Goal: Task Accomplishment & Management: Use online tool/utility

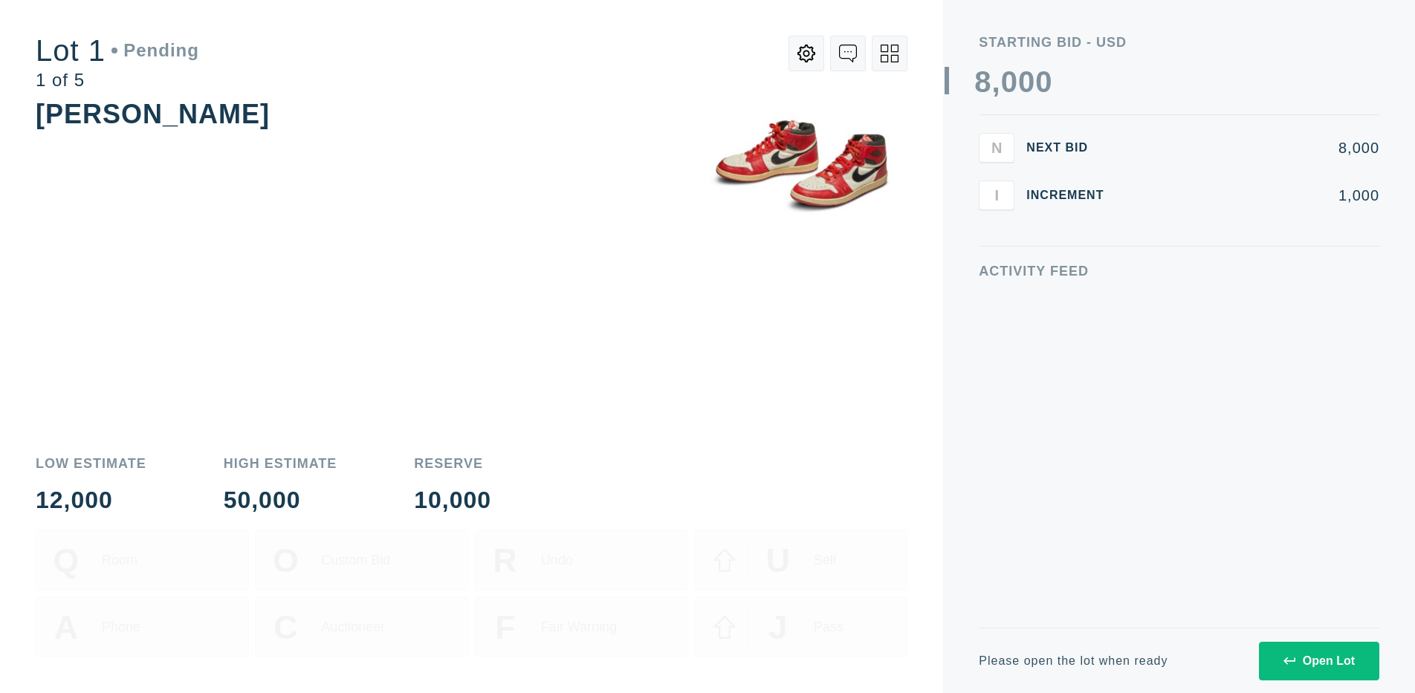
click at [1318, 661] on div "Open Lot" at bounding box center [1318, 661] width 71 height 13
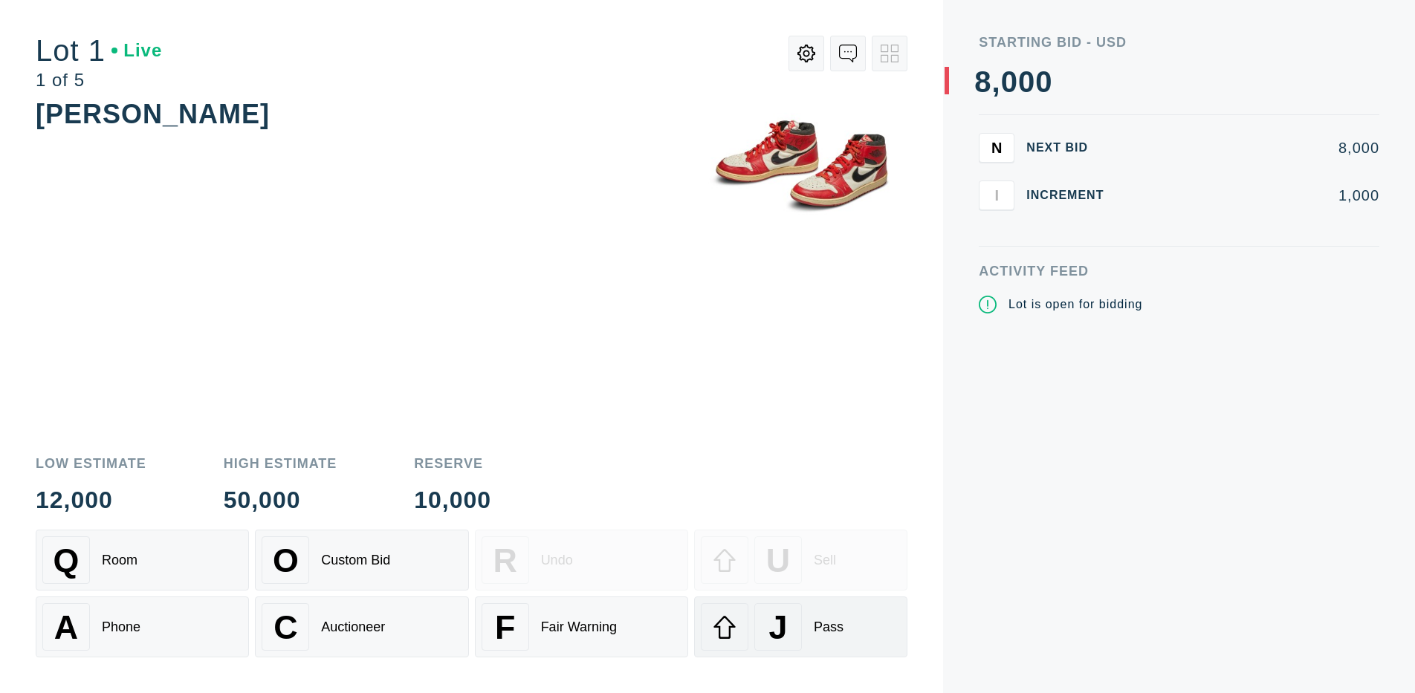
click at [800, 627] on div "J" at bounding box center [778, 627] width 48 height 48
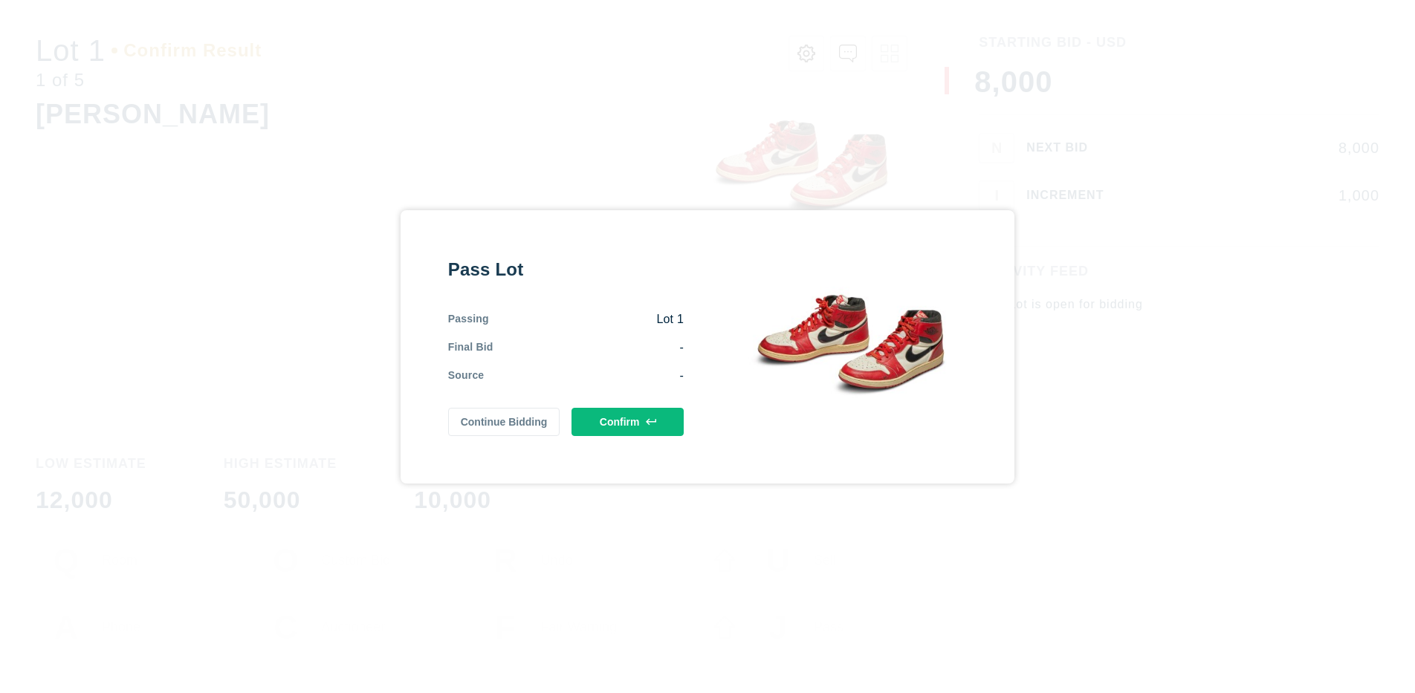
click at [627, 421] on button "Confirm" at bounding box center [627, 422] width 112 height 28
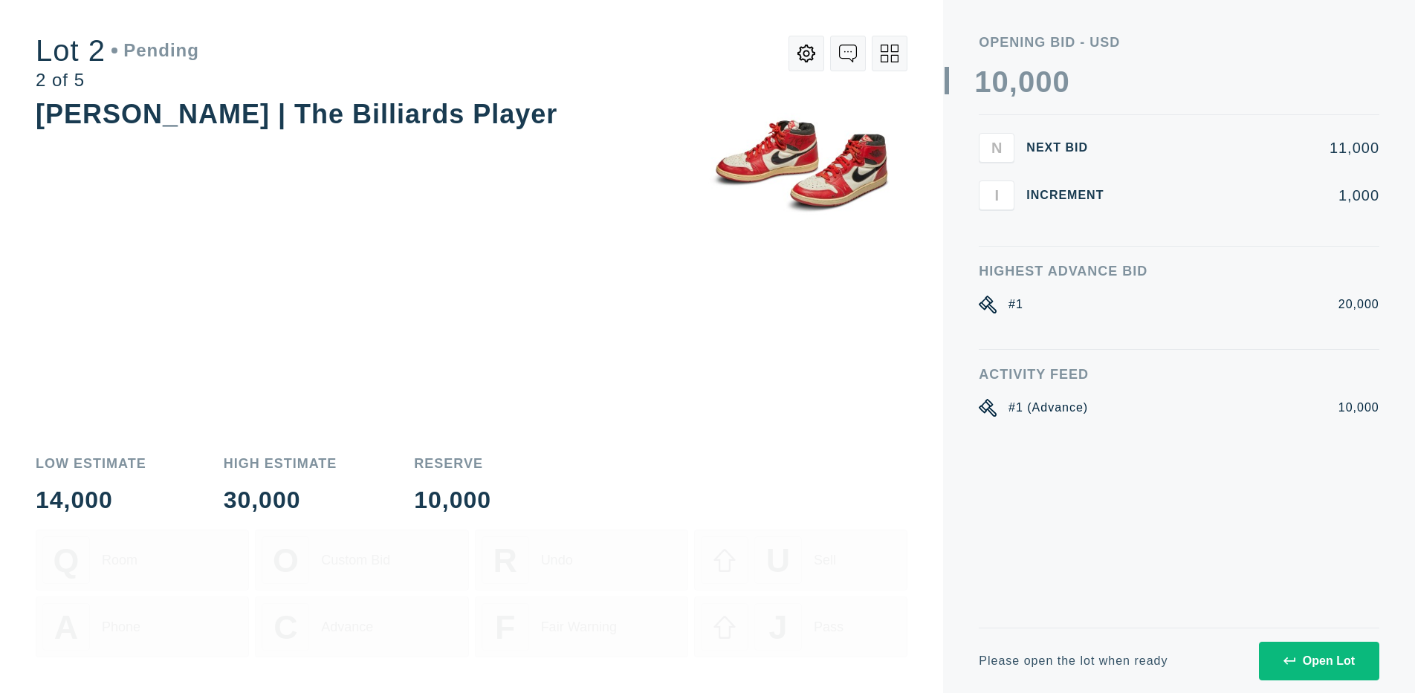
click at [1318, 661] on div "Open Lot" at bounding box center [1318, 661] width 71 height 13
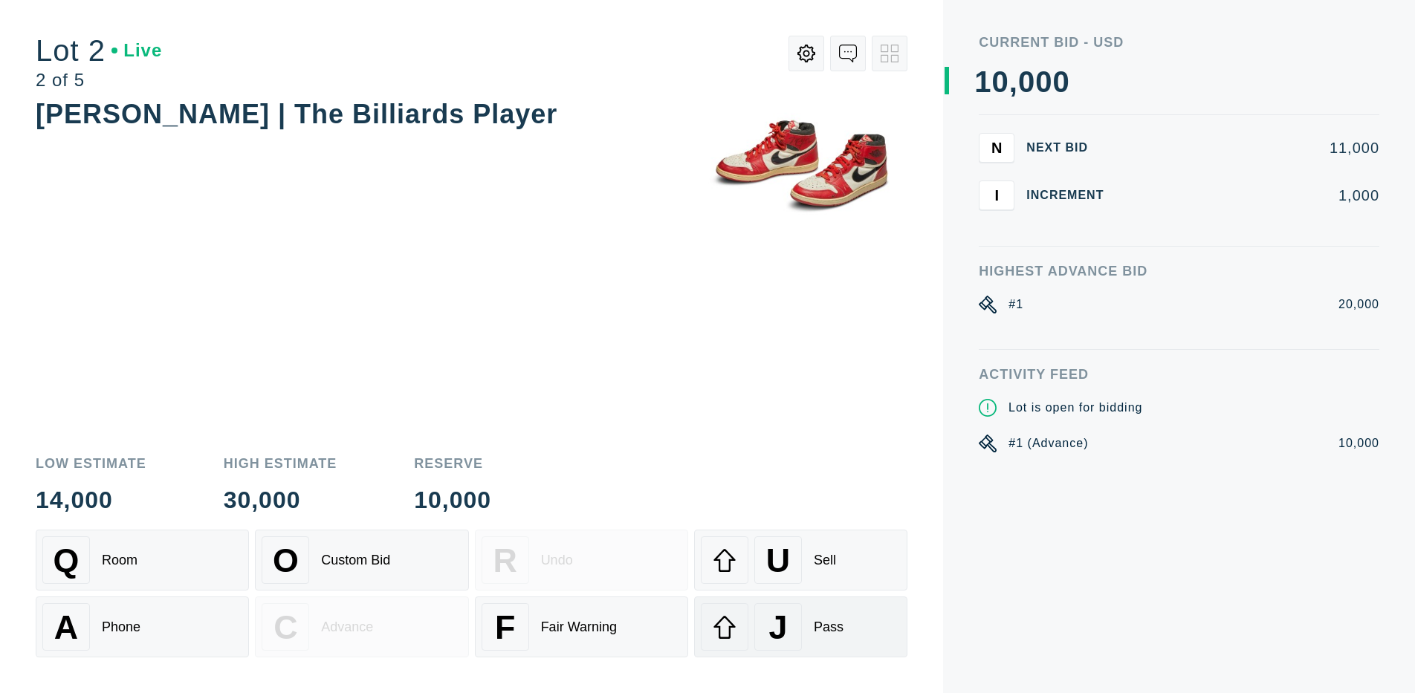
click at [800, 627] on div "J" at bounding box center [778, 627] width 48 height 48
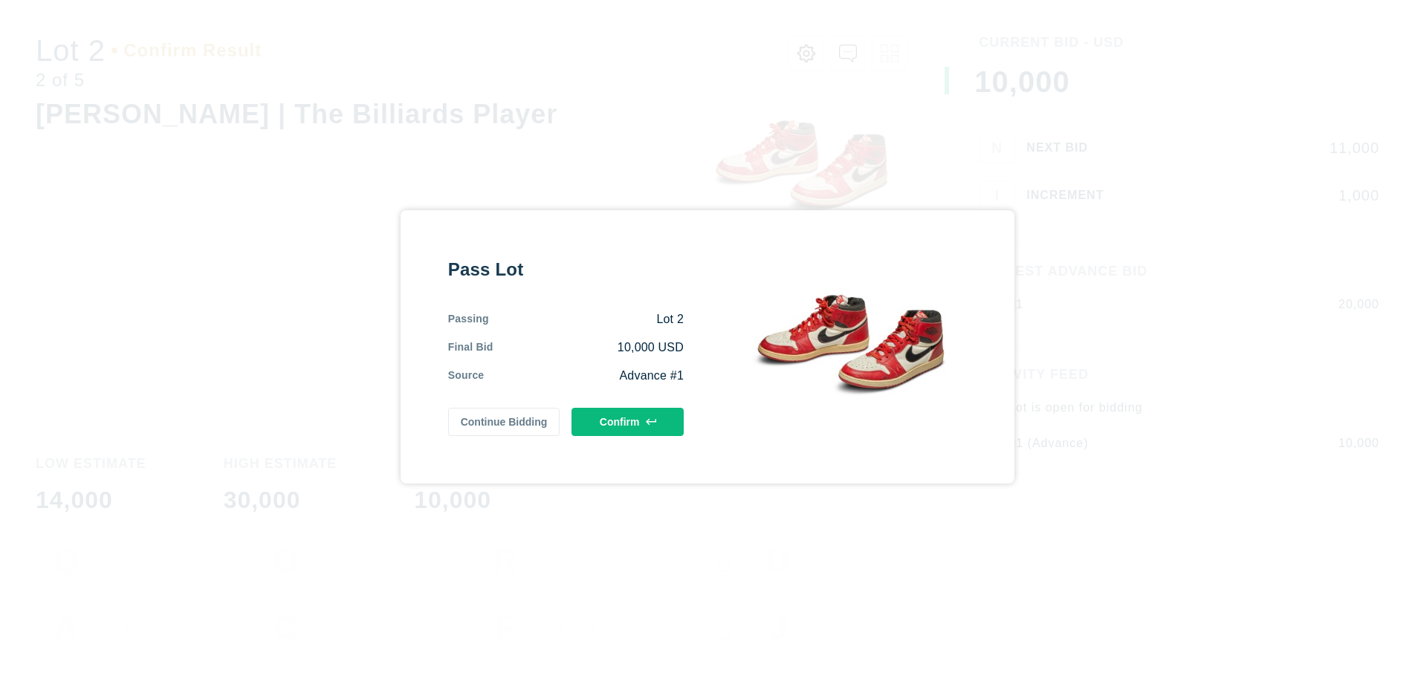
click at [627, 421] on button "Confirm" at bounding box center [627, 422] width 112 height 28
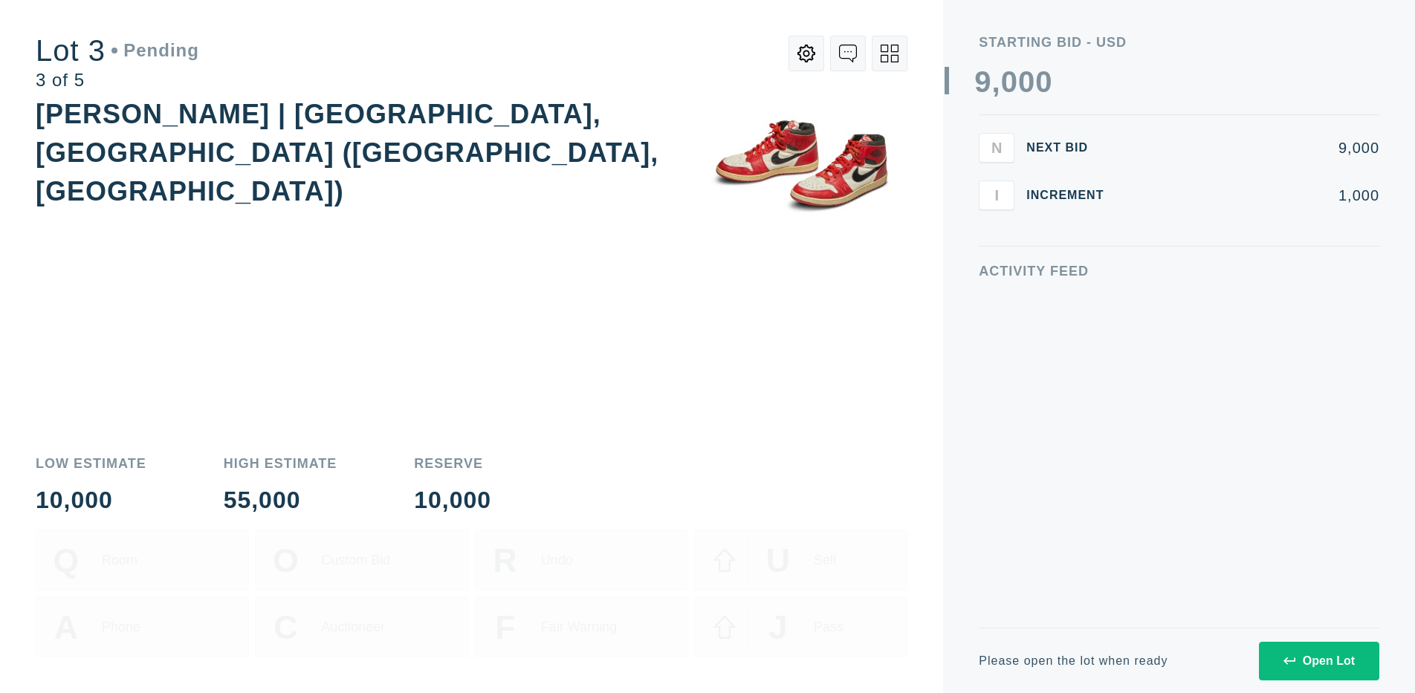
click at [1318, 661] on div "Open Lot" at bounding box center [1318, 661] width 71 height 13
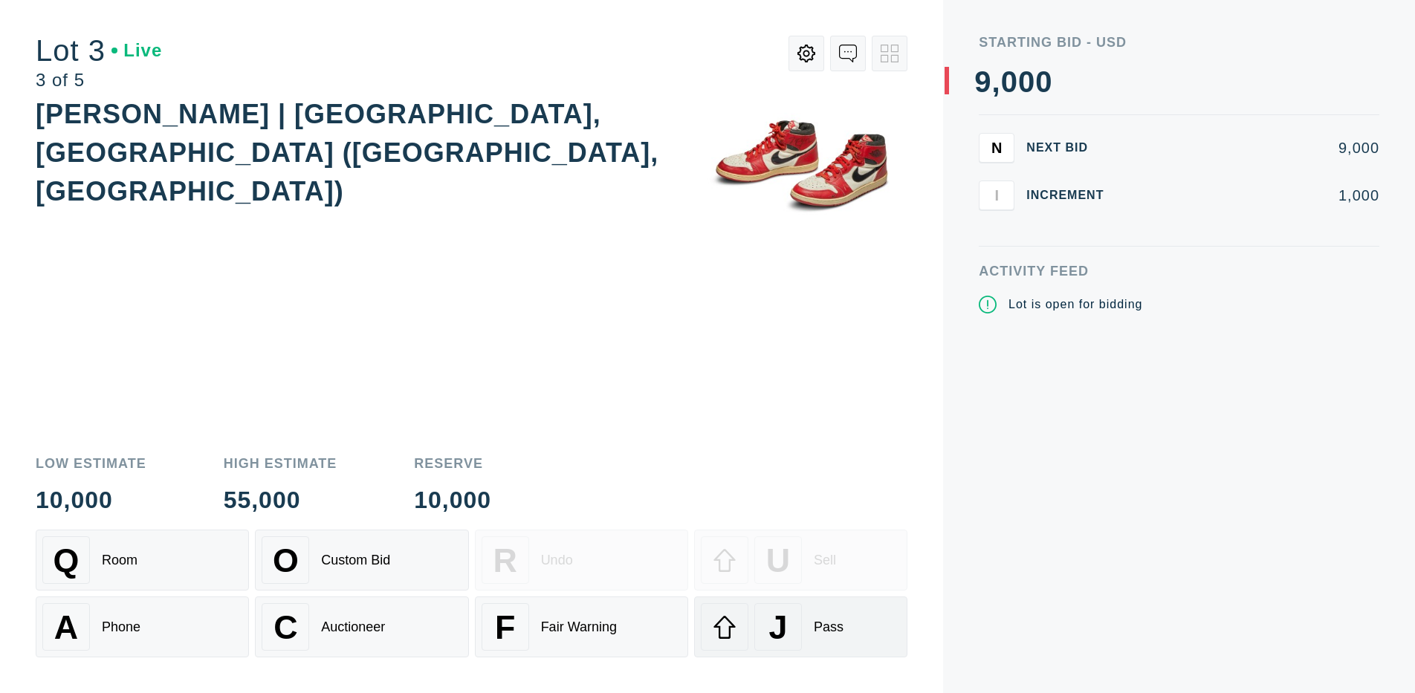
click at [800, 627] on div "J" at bounding box center [778, 627] width 48 height 48
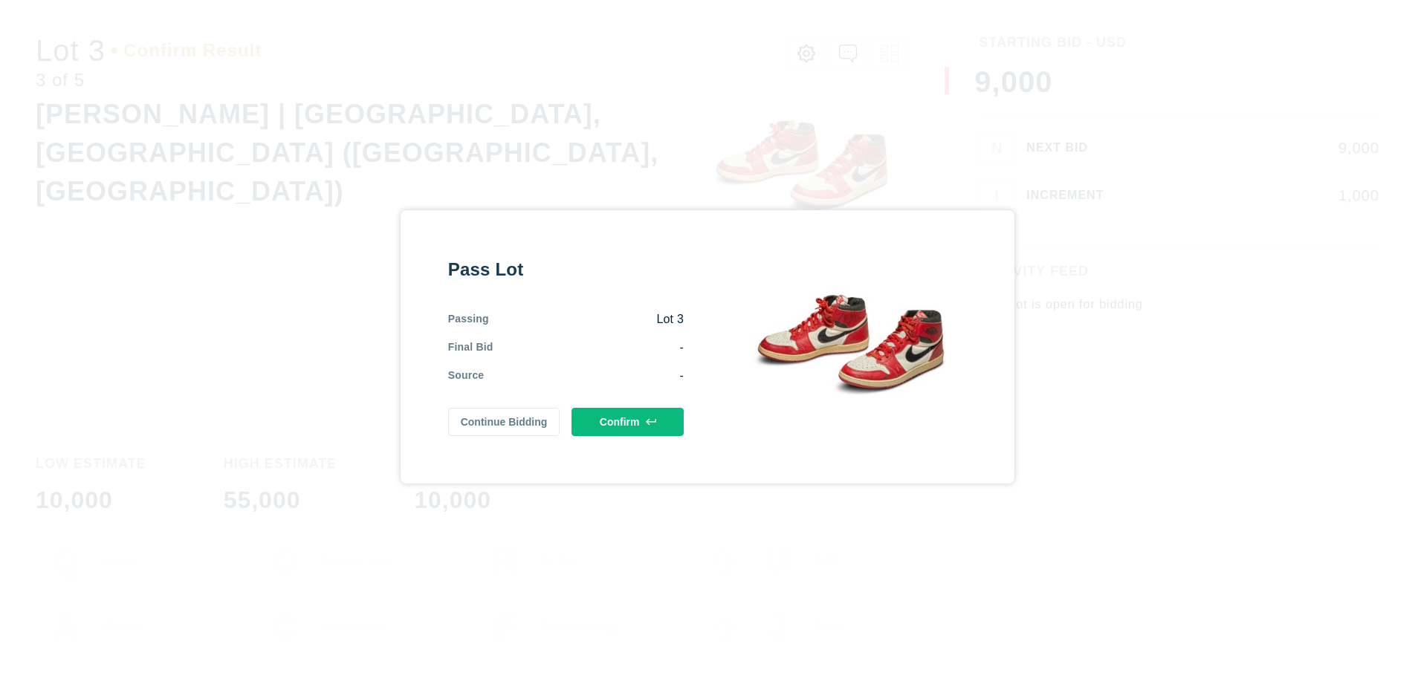
click at [627, 421] on button "Confirm" at bounding box center [627, 422] width 112 height 28
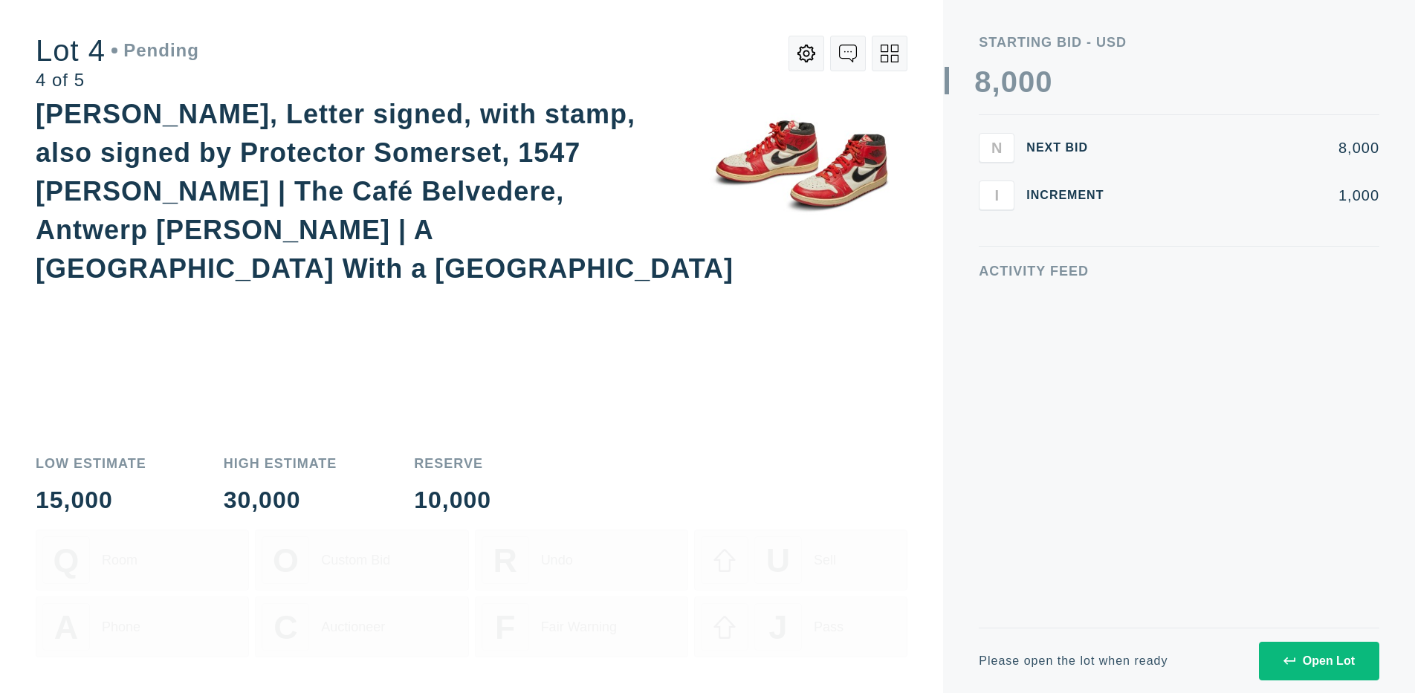
click at [890, 54] on icon at bounding box center [890, 54] width 18 height 18
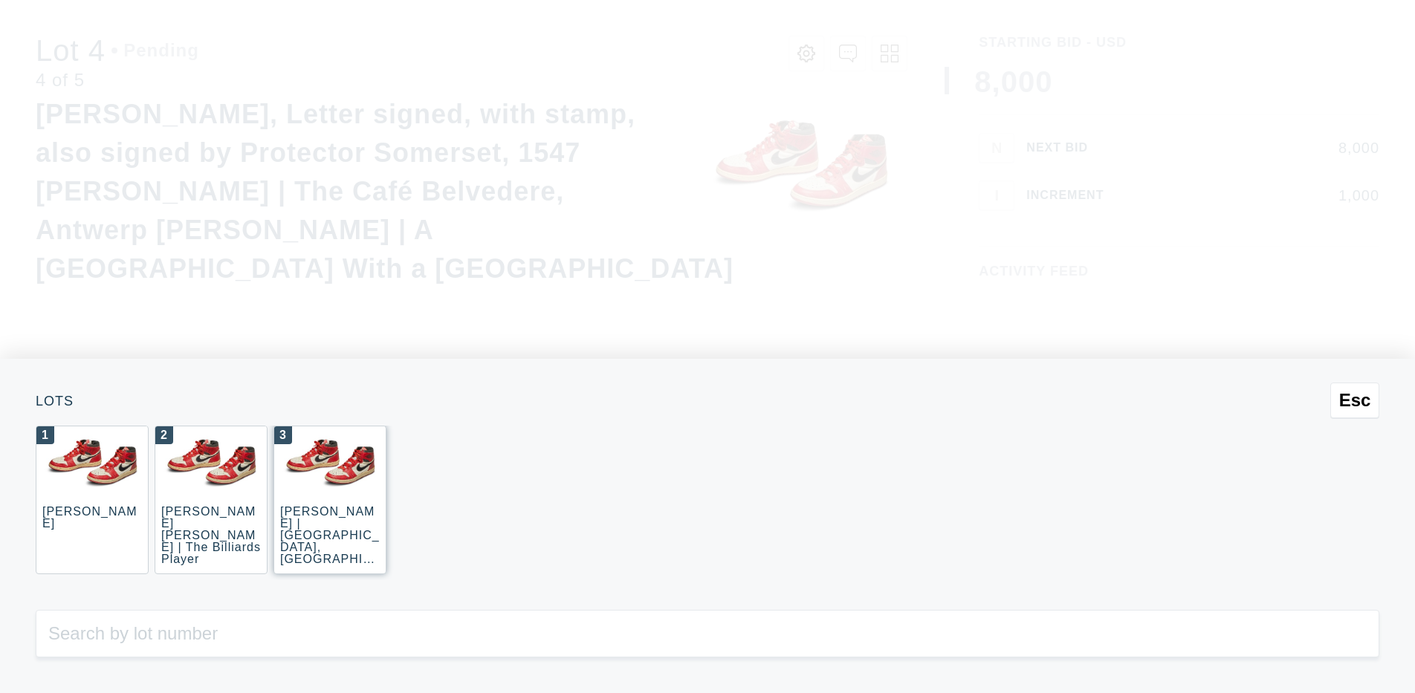
click at [330, 500] on div "3 [PERSON_NAME] | [GEOGRAPHIC_DATA], [GEOGRAPHIC_DATA] ([GEOGRAPHIC_DATA], [GEO…" at bounding box center [329, 500] width 113 height 149
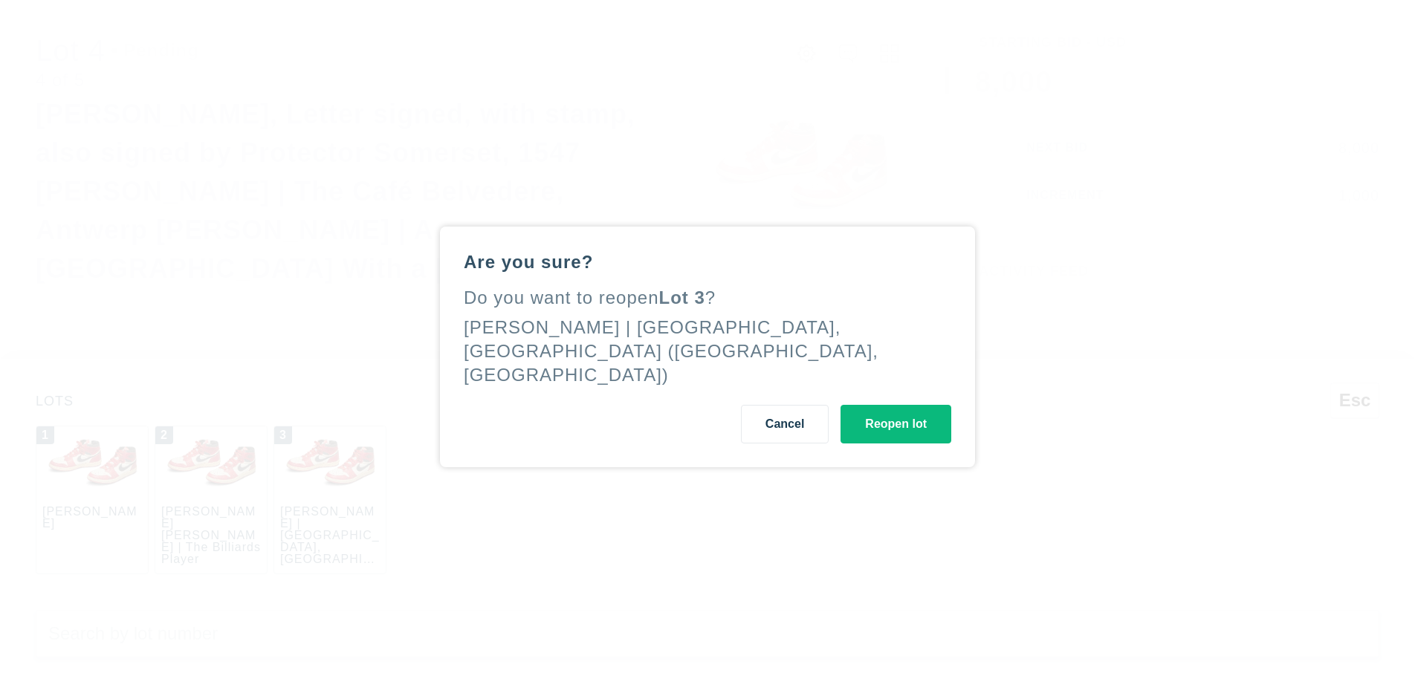
click at [895, 412] on button "Reopen lot" at bounding box center [895, 424] width 111 height 39
